Goal: Information Seeking & Learning: Learn about a topic

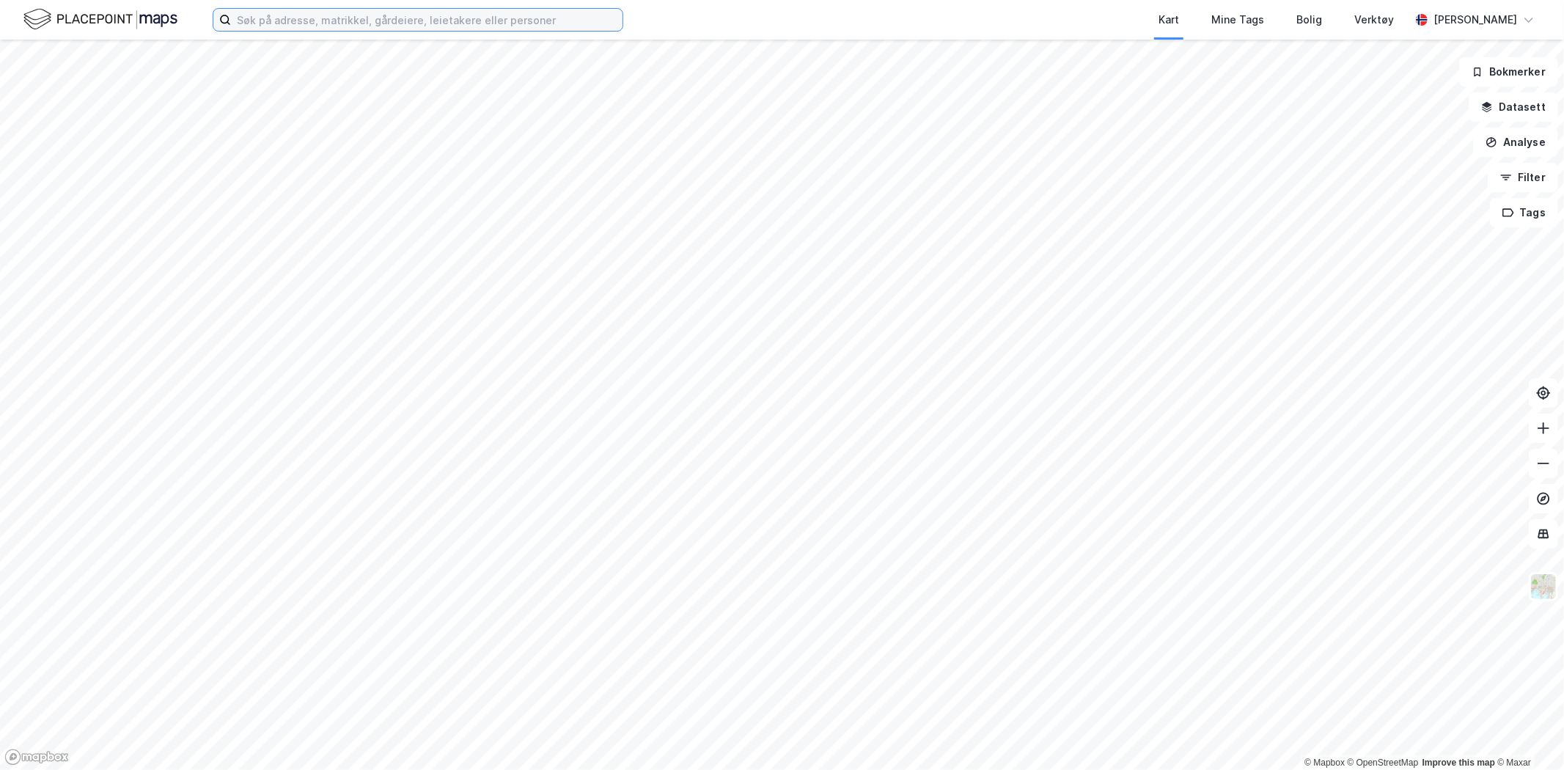
click at [494, 23] on input at bounding box center [427, 20] width 392 height 22
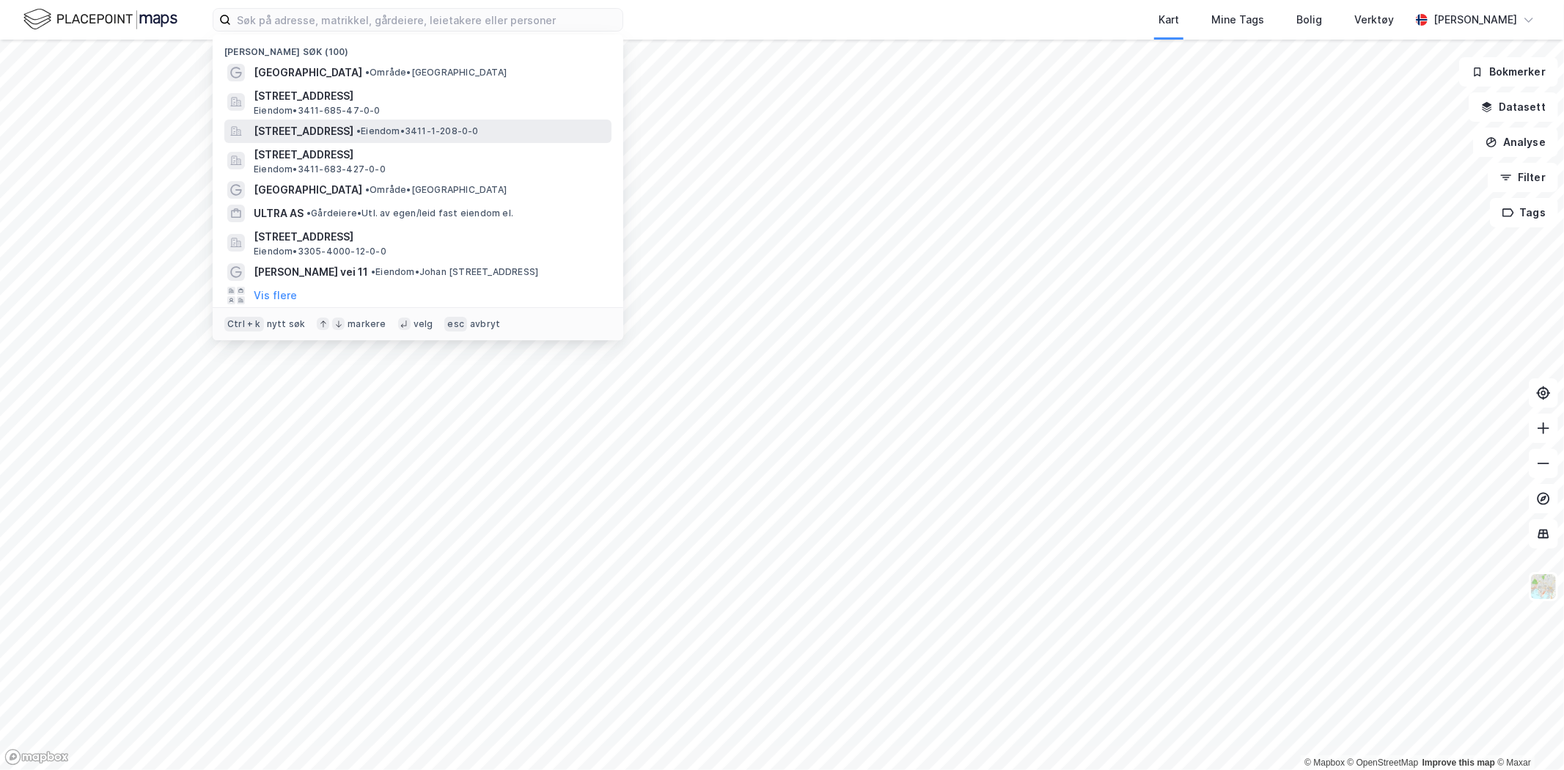
click at [353, 138] on span "[STREET_ADDRESS]" at bounding box center [304, 131] width 100 height 18
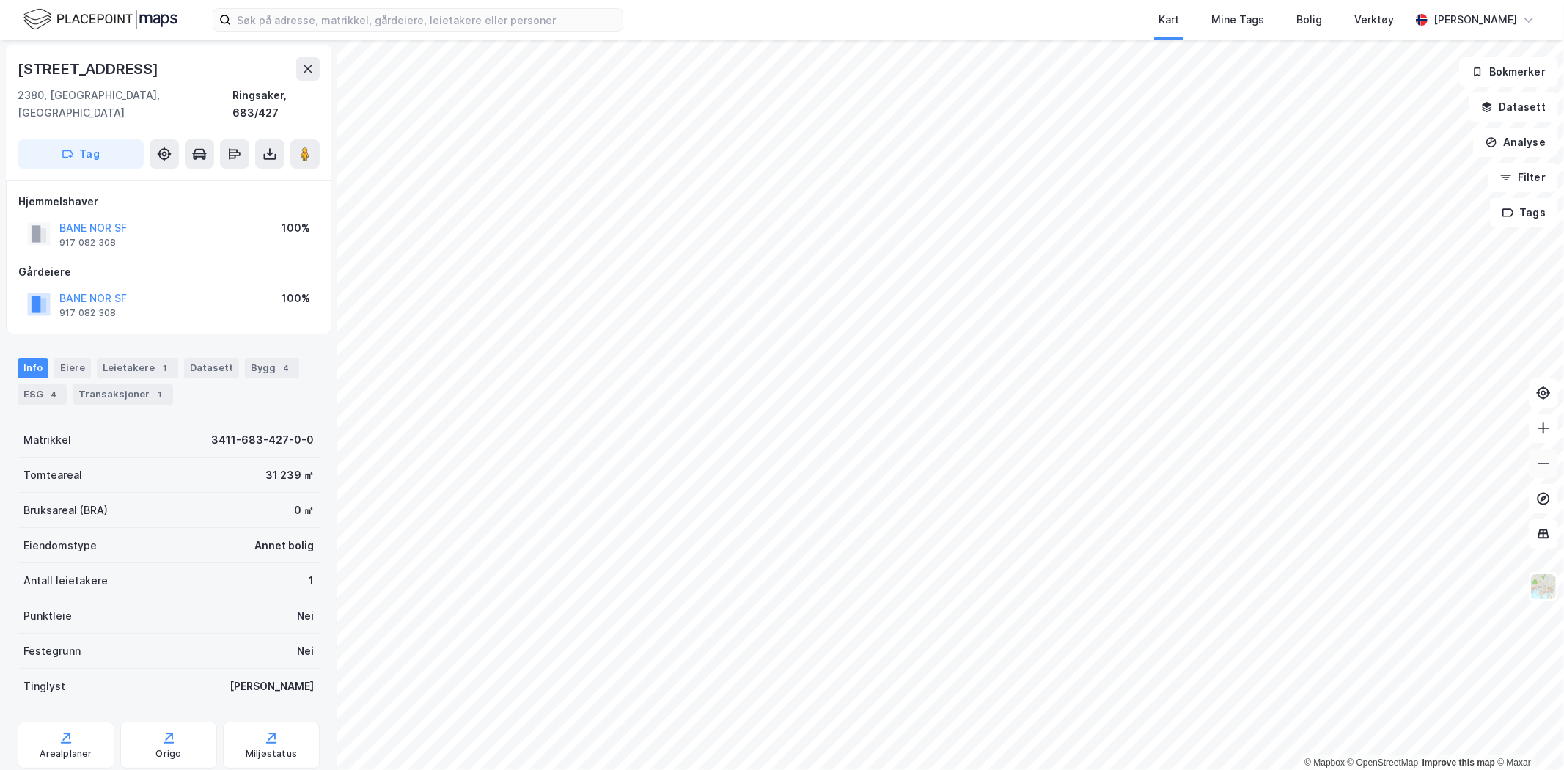
click at [1537, 463] on icon at bounding box center [1543, 463] width 12 height 1
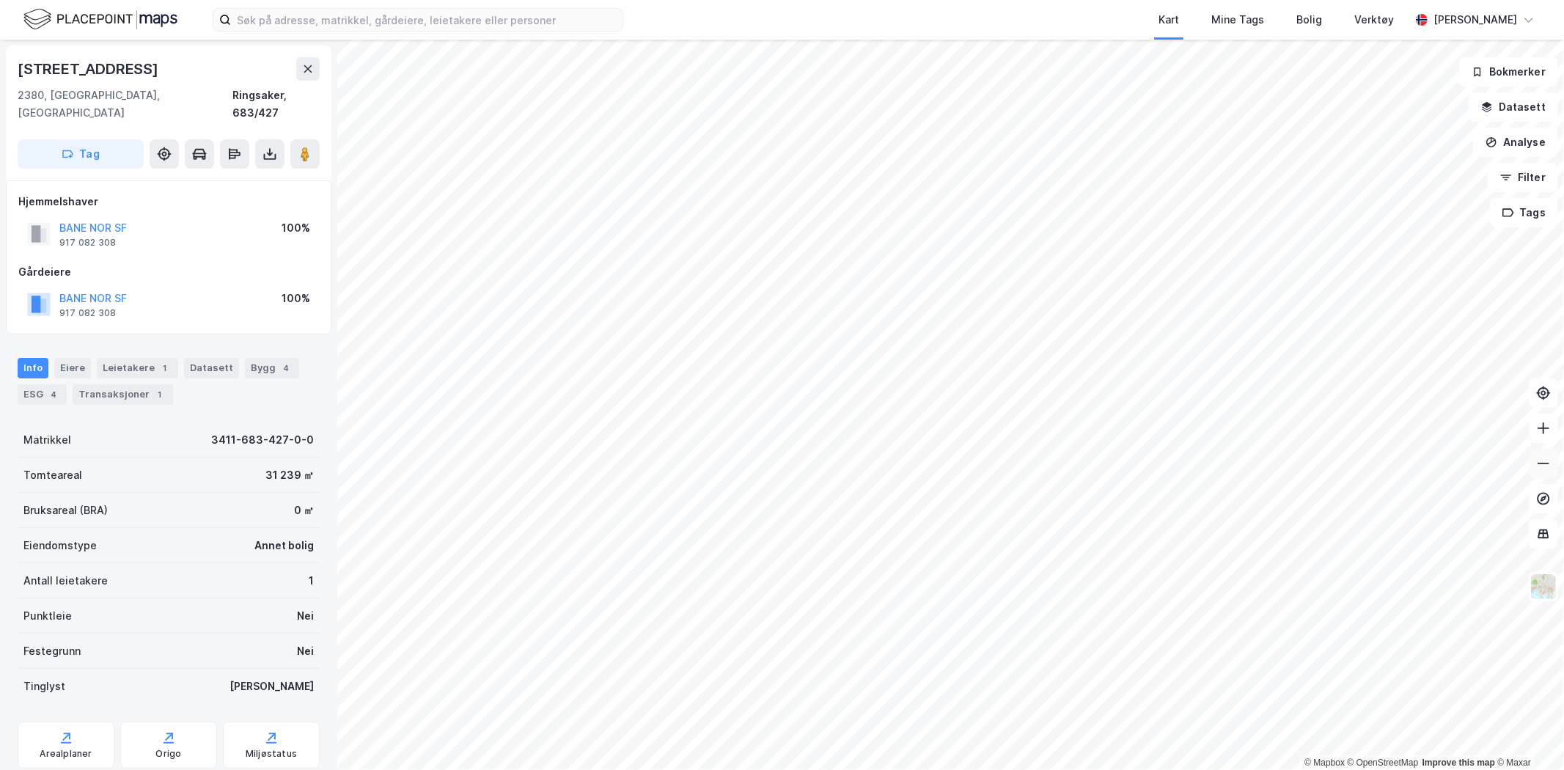
click at [1537, 463] on icon at bounding box center [1543, 463] width 12 height 1
click at [1546, 475] on button at bounding box center [1543, 463] width 29 height 29
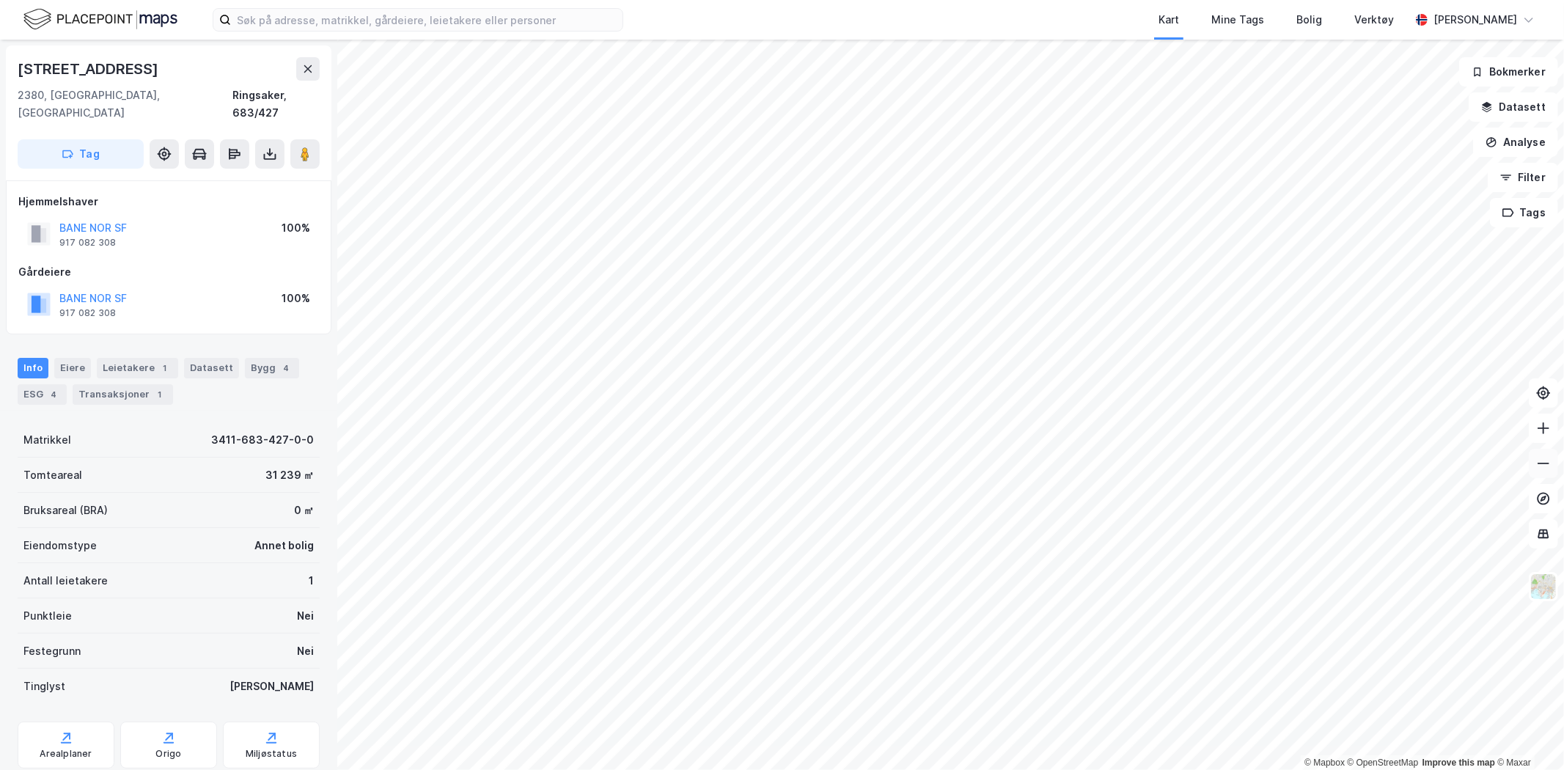
click at [1546, 475] on button at bounding box center [1543, 463] width 29 height 29
click at [533, 13] on input at bounding box center [427, 20] width 392 height 22
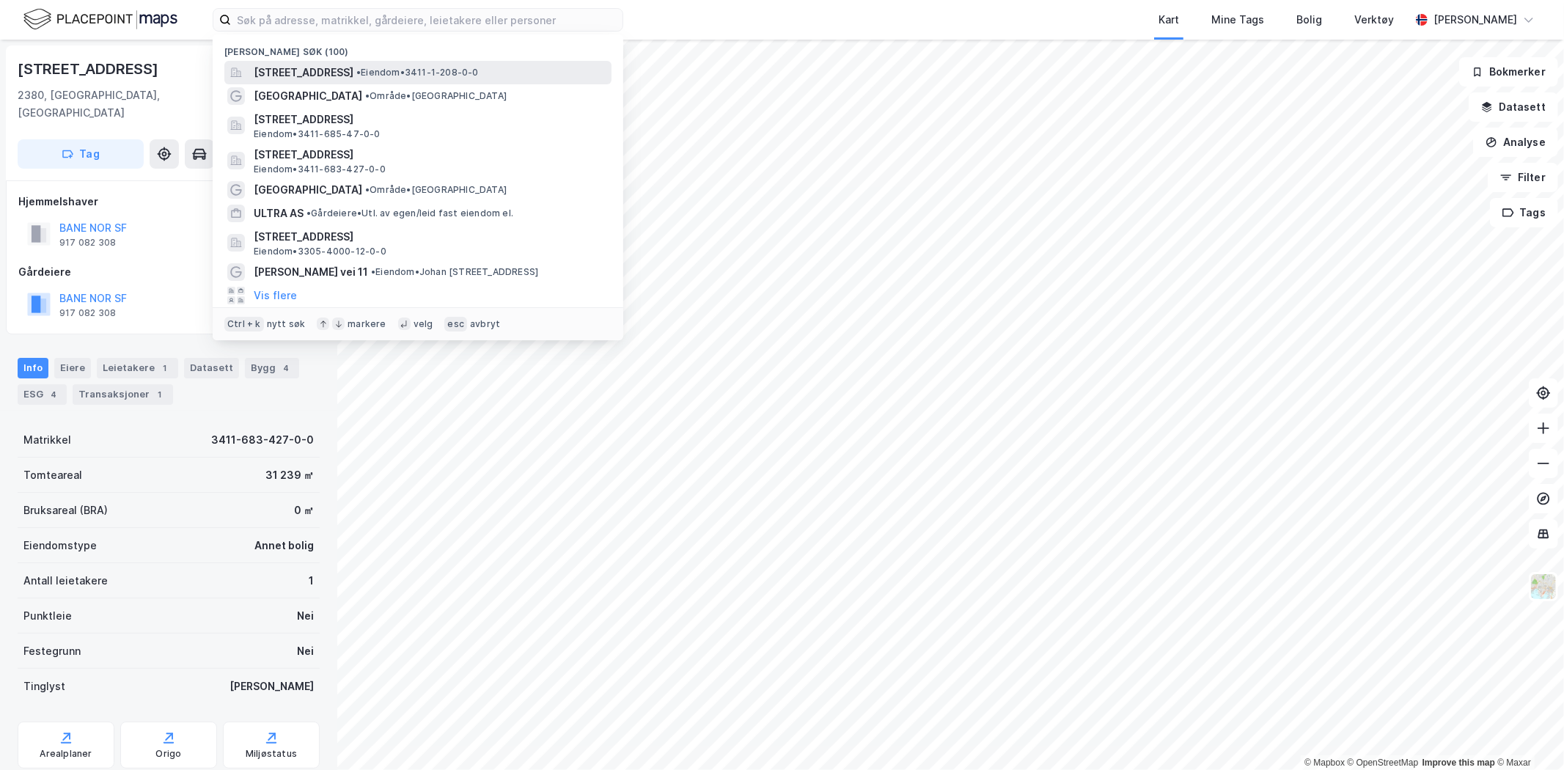
click at [479, 73] on span "• Eiendom • 3411-1-208-0-0" at bounding box center [417, 73] width 122 height 12
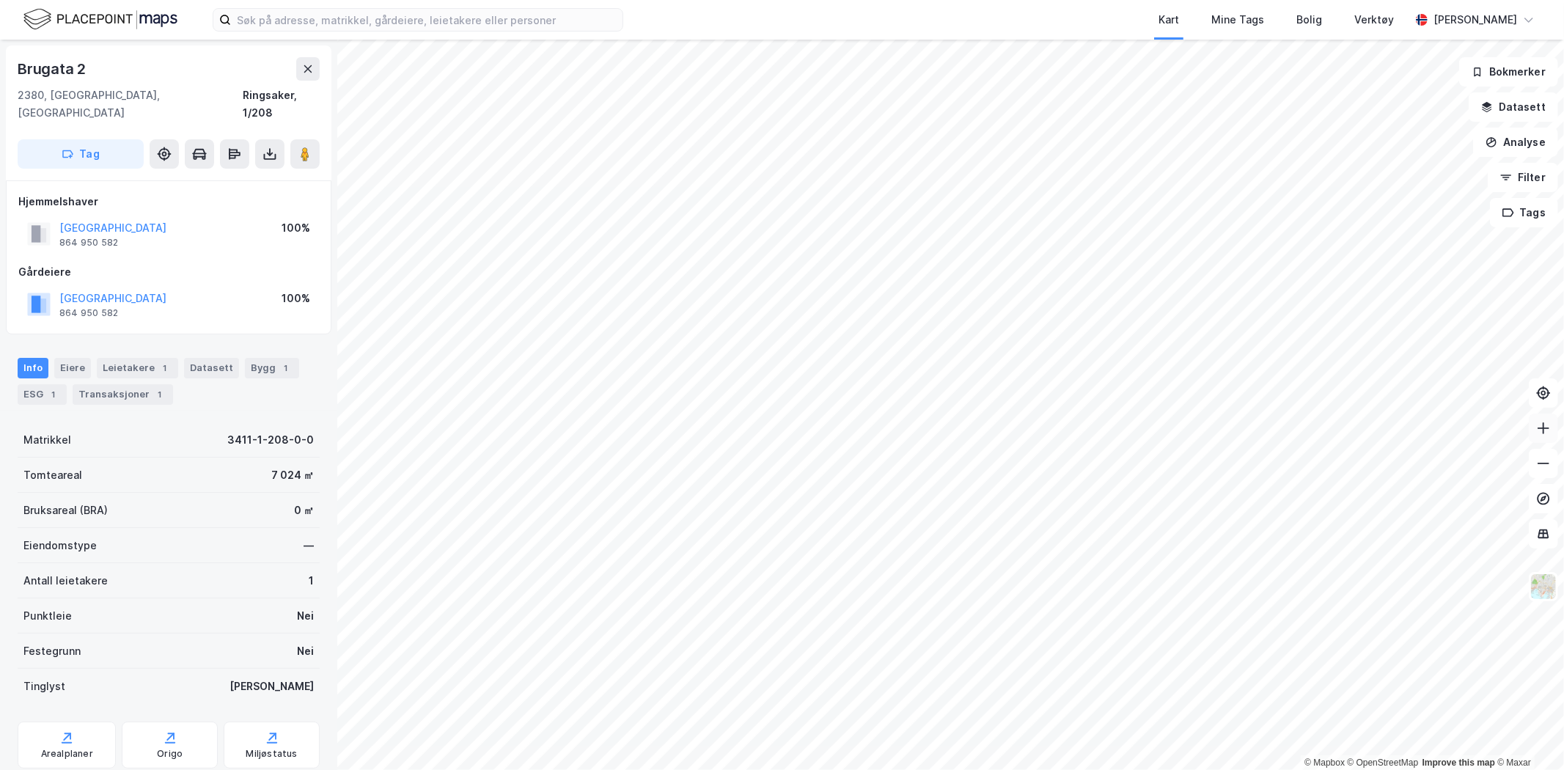
click at [1550, 433] on icon at bounding box center [1543, 428] width 15 height 15
click at [131, 358] on div "Leietakere 1" at bounding box center [137, 368] width 81 height 21
